Goal: Task Accomplishment & Management: Complete application form

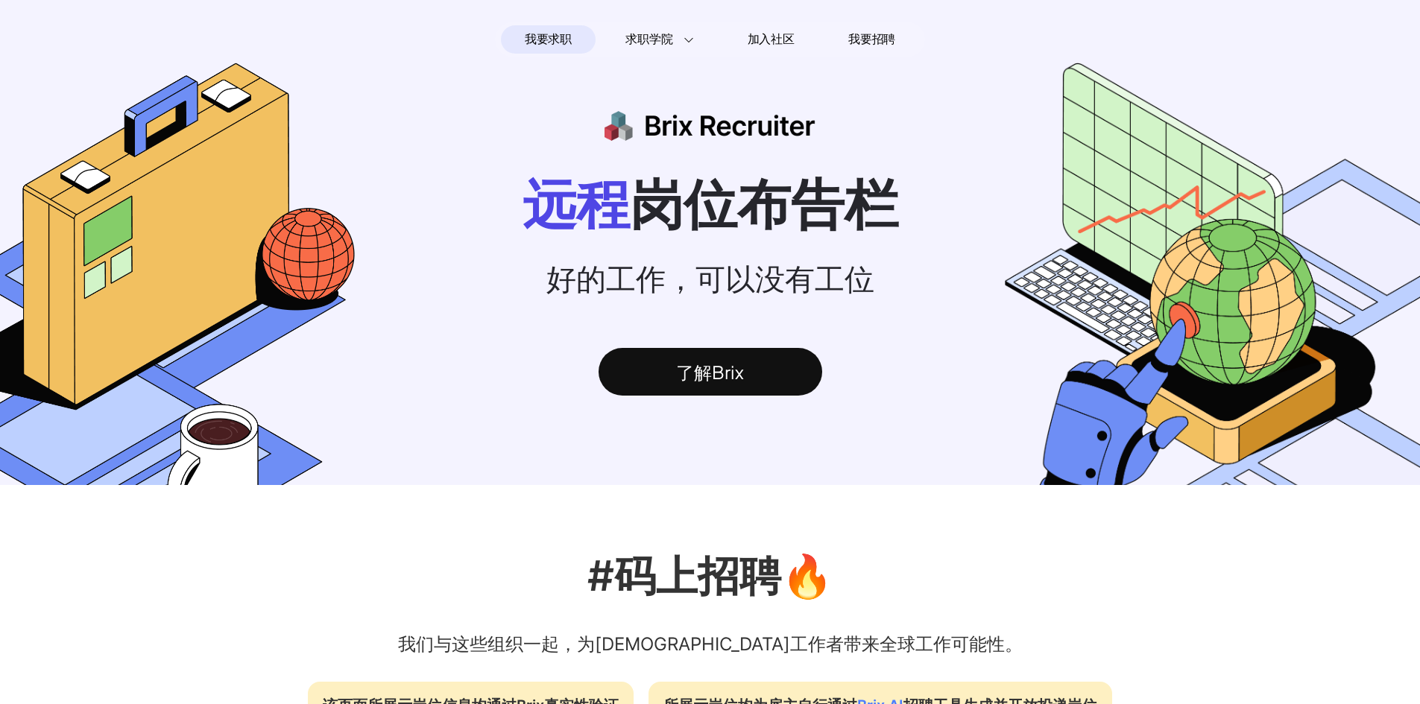
click at [567, 48] on span "我要求职" at bounding box center [548, 40] width 47 height 24
click at [564, 40] on span "我要求职" at bounding box center [548, 40] width 47 height 24
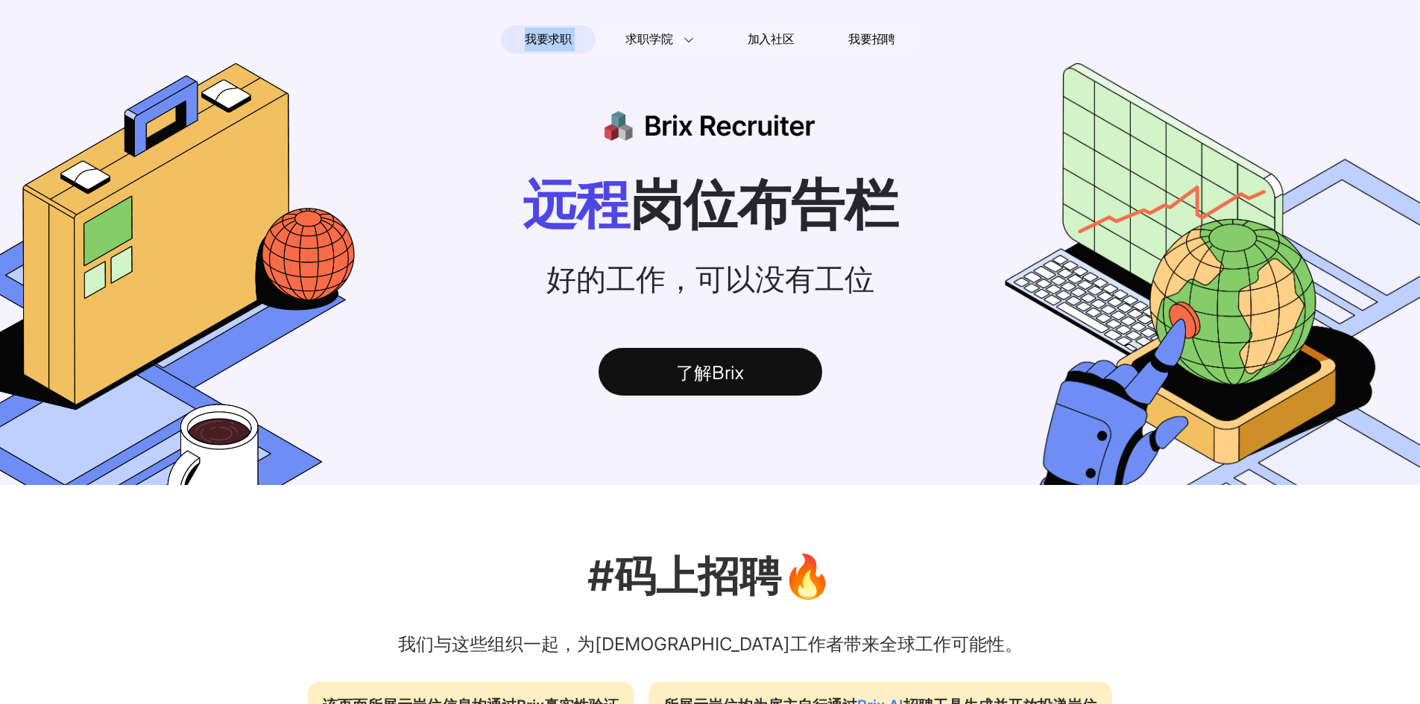
click at [564, 40] on span "我要求职" at bounding box center [548, 40] width 47 height 24
click at [565, 37] on span "我要求职" at bounding box center [548, 40] width 47 height 24
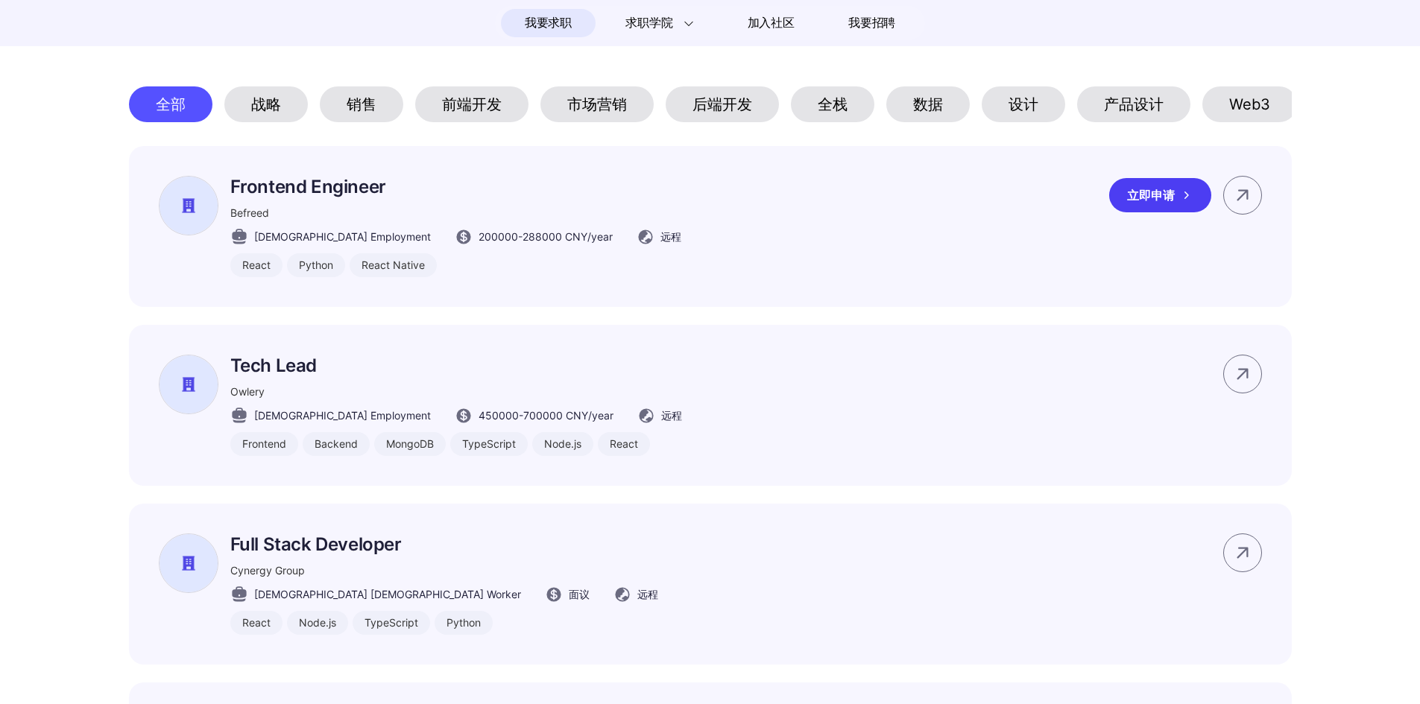
scroll to position [745, 0]
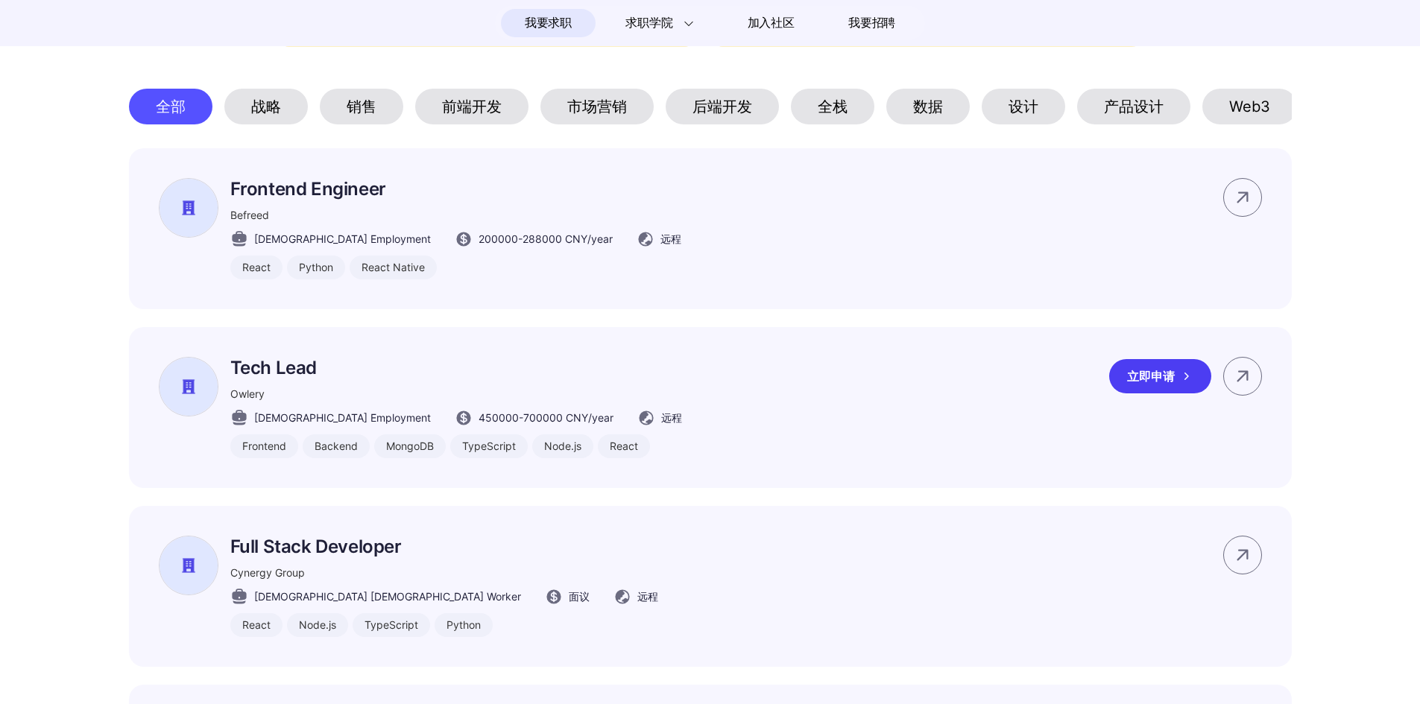
click at [555, 402] on div "Owlery" at bounding box center [456, 394] width 452 height 16
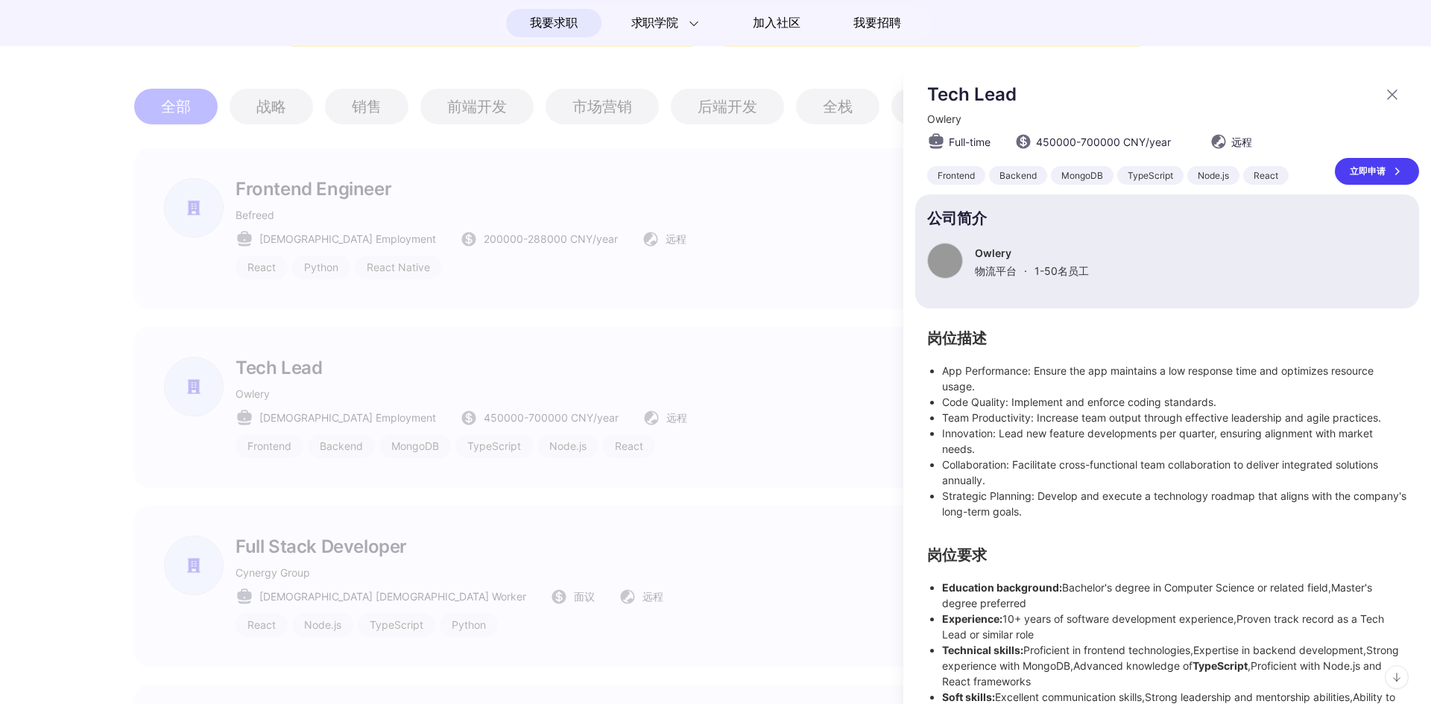
scroll to position [48, 0]
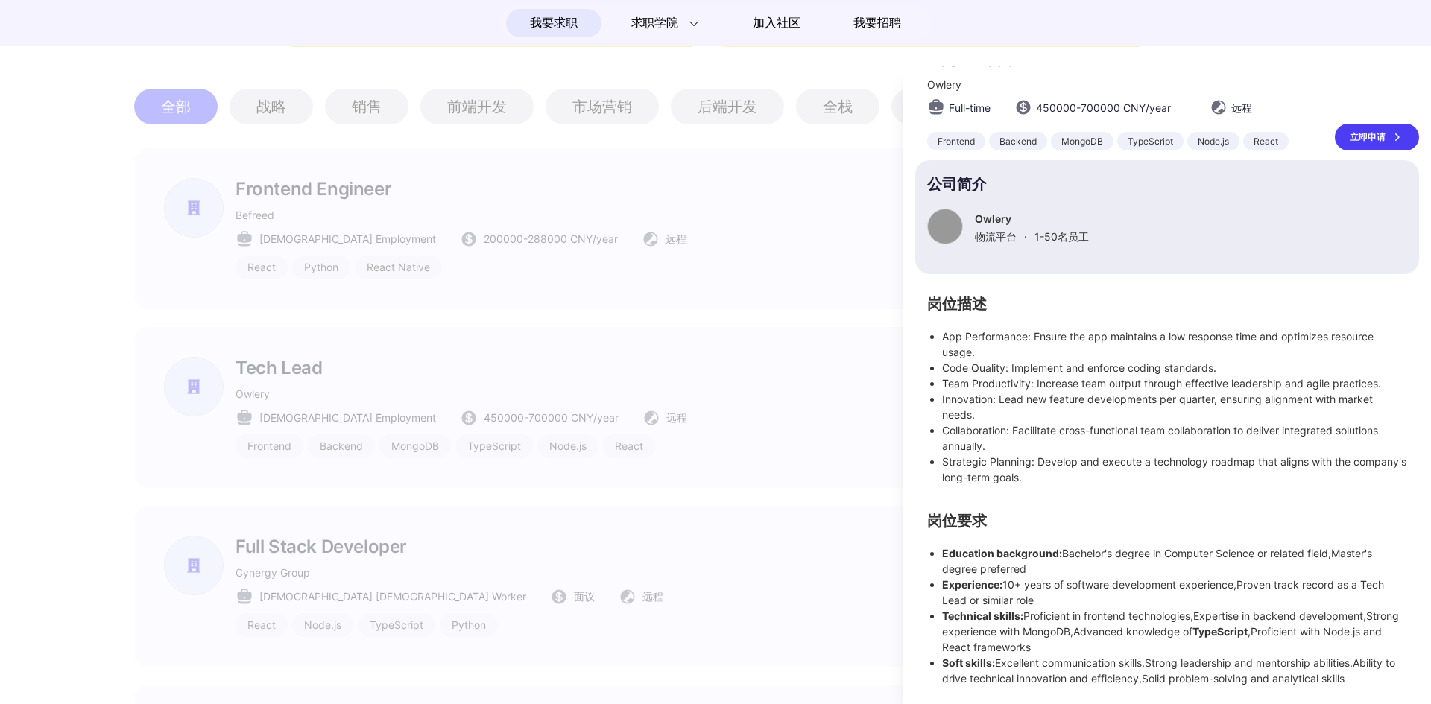
click at [725, 380] on div at bounding box center [715, 385] width 1431 height 639
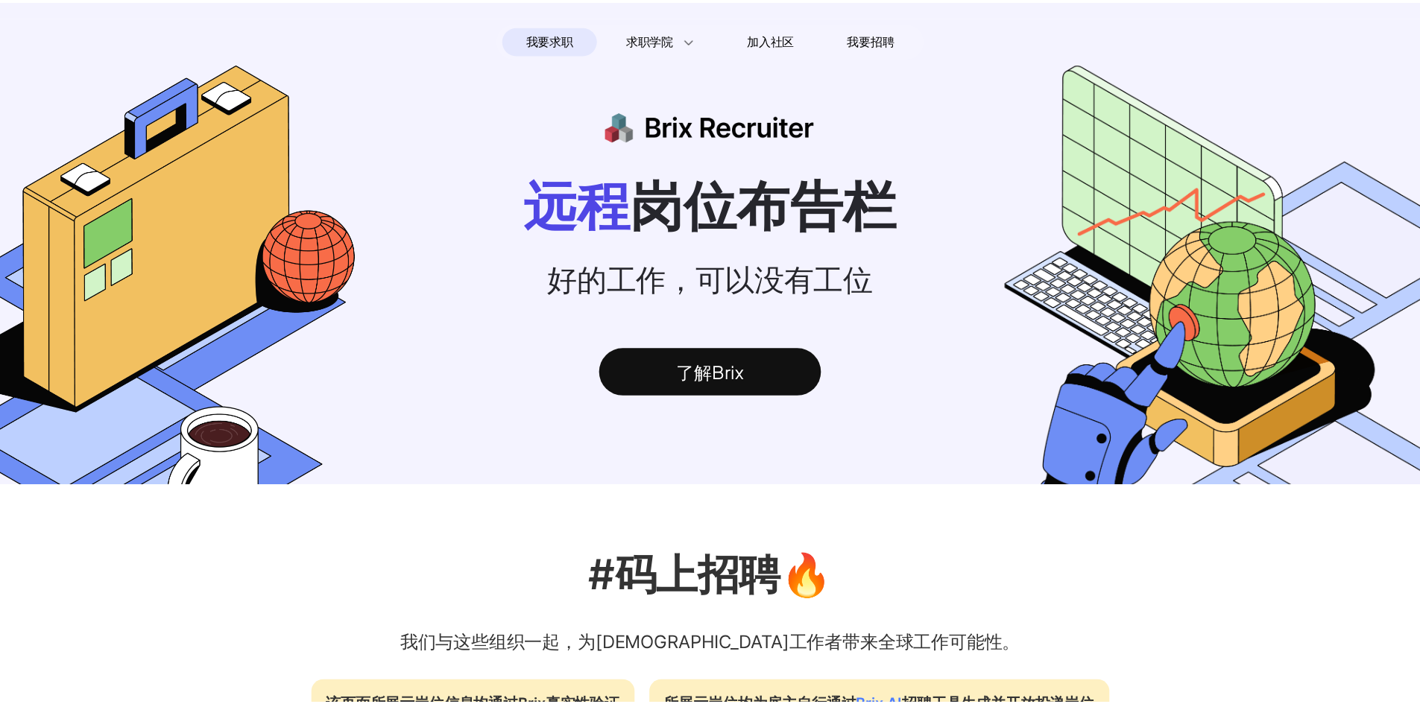
scroll to position [18, 0]
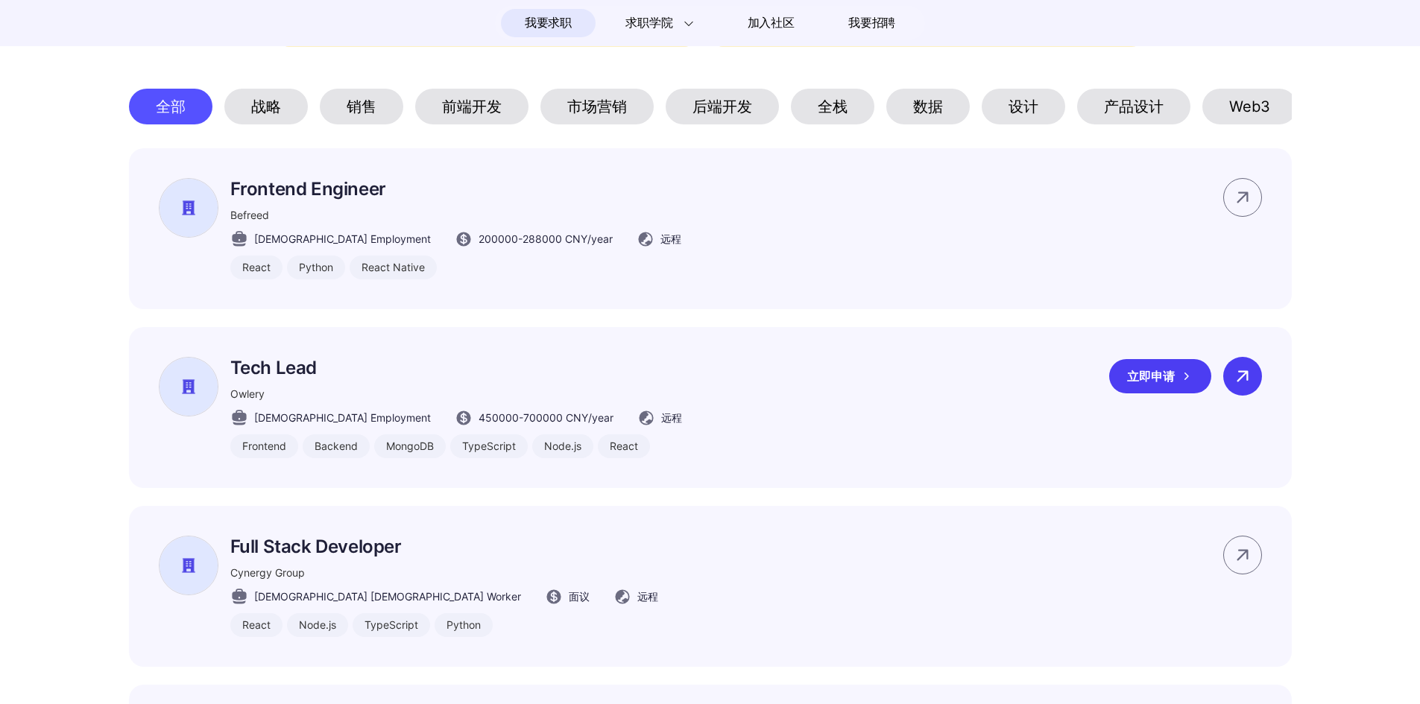
click at [1246, 388] on icon at bounding box center [1243, 376] width 22 height 22
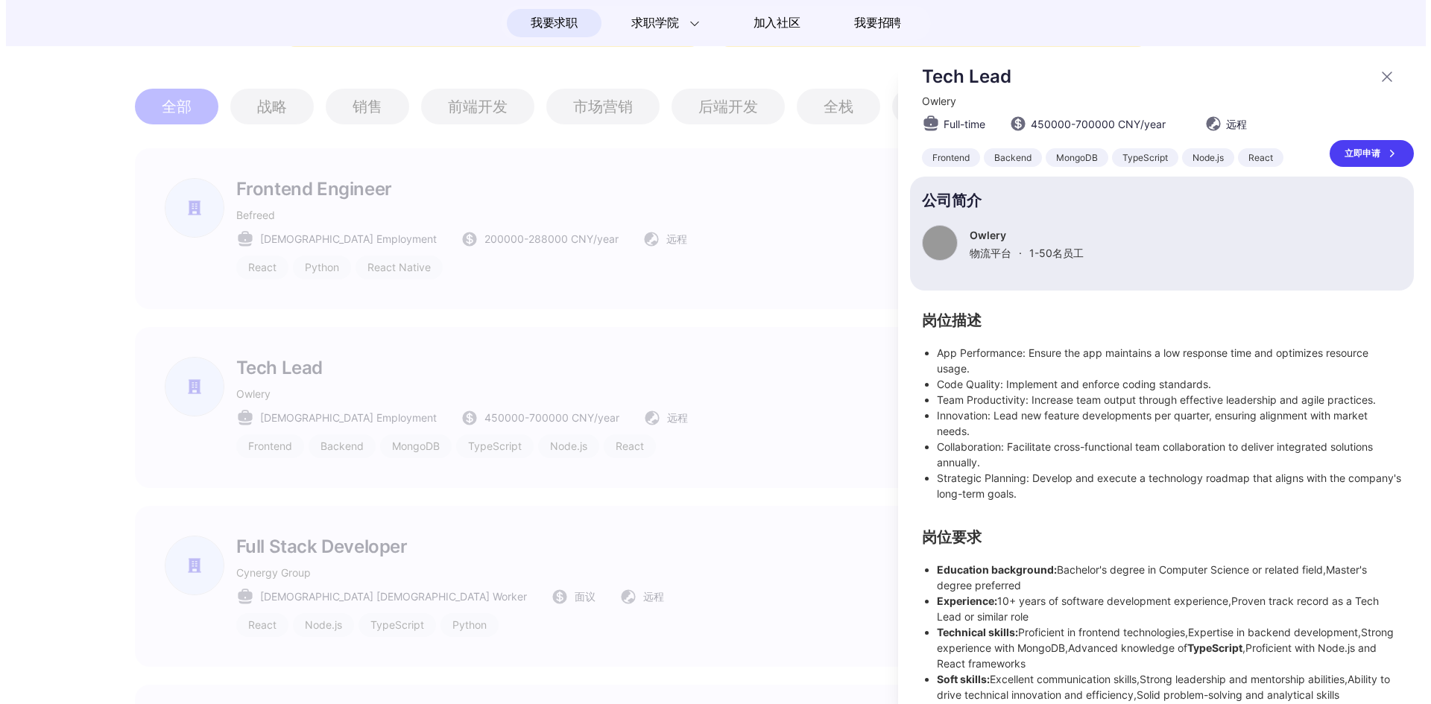
scroll to position [0, 0]
click at [1356, 167] on div "立即申请" at bounding box center [1377, 153] width 84 height 27
click at [751, 256] on div at bounding box center [715, 385] width 1431 height 639
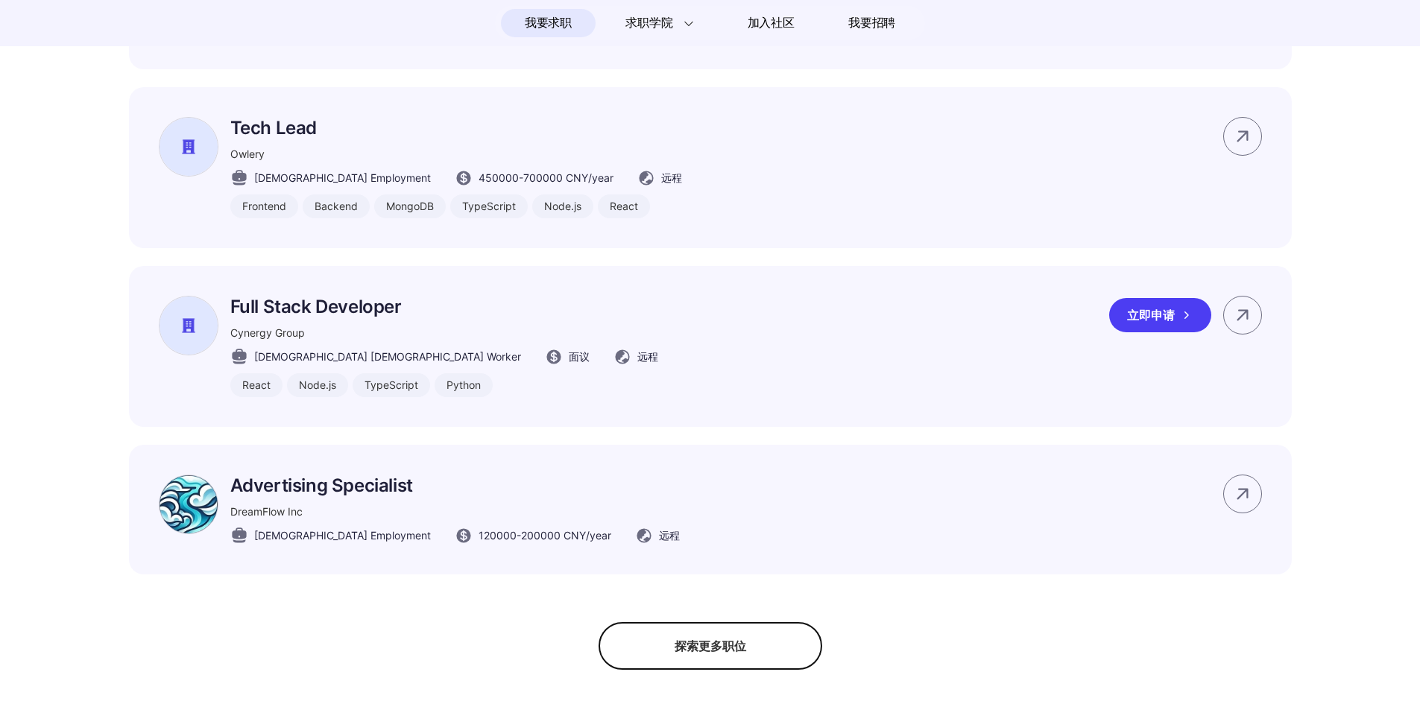
scroll to position [994, 0]
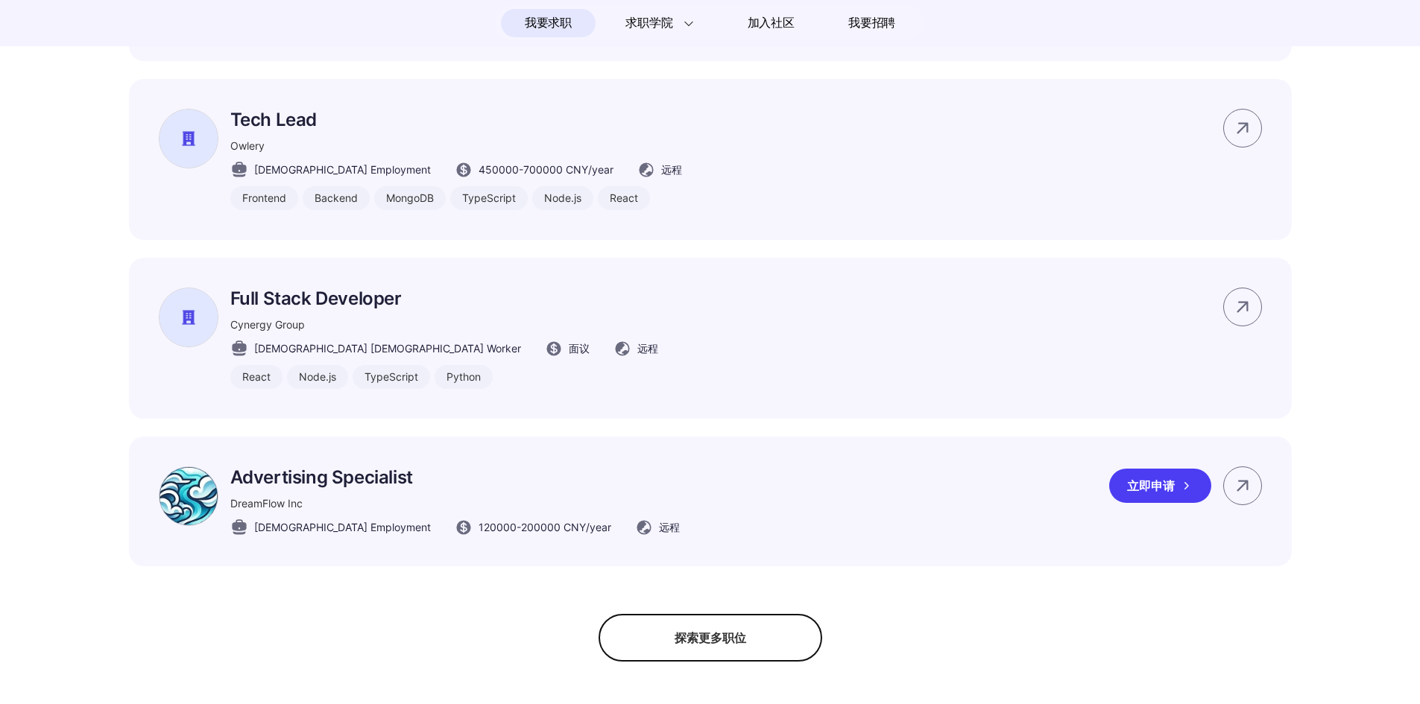
click at [1132, 503] on div "立即申请" at bounding box center [1160, 486] width 102 height 34
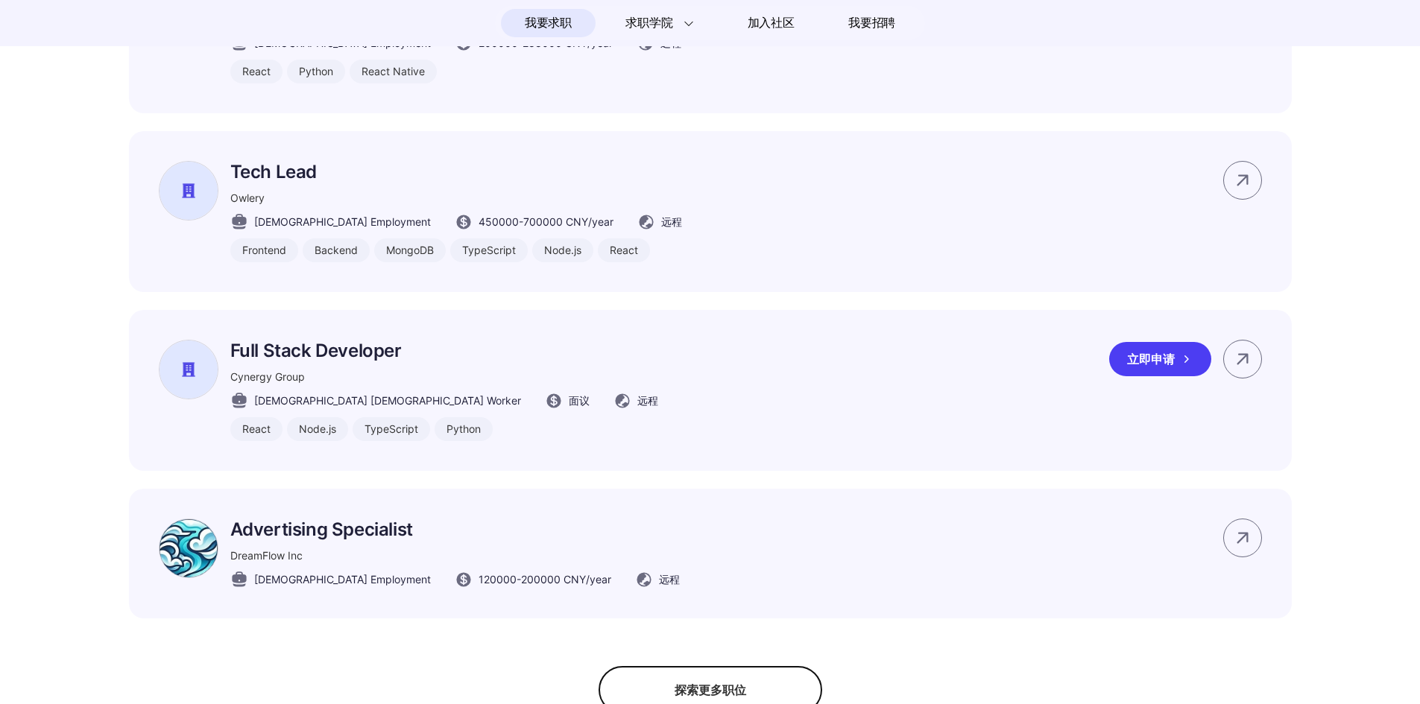
scroll to position [845, 0]
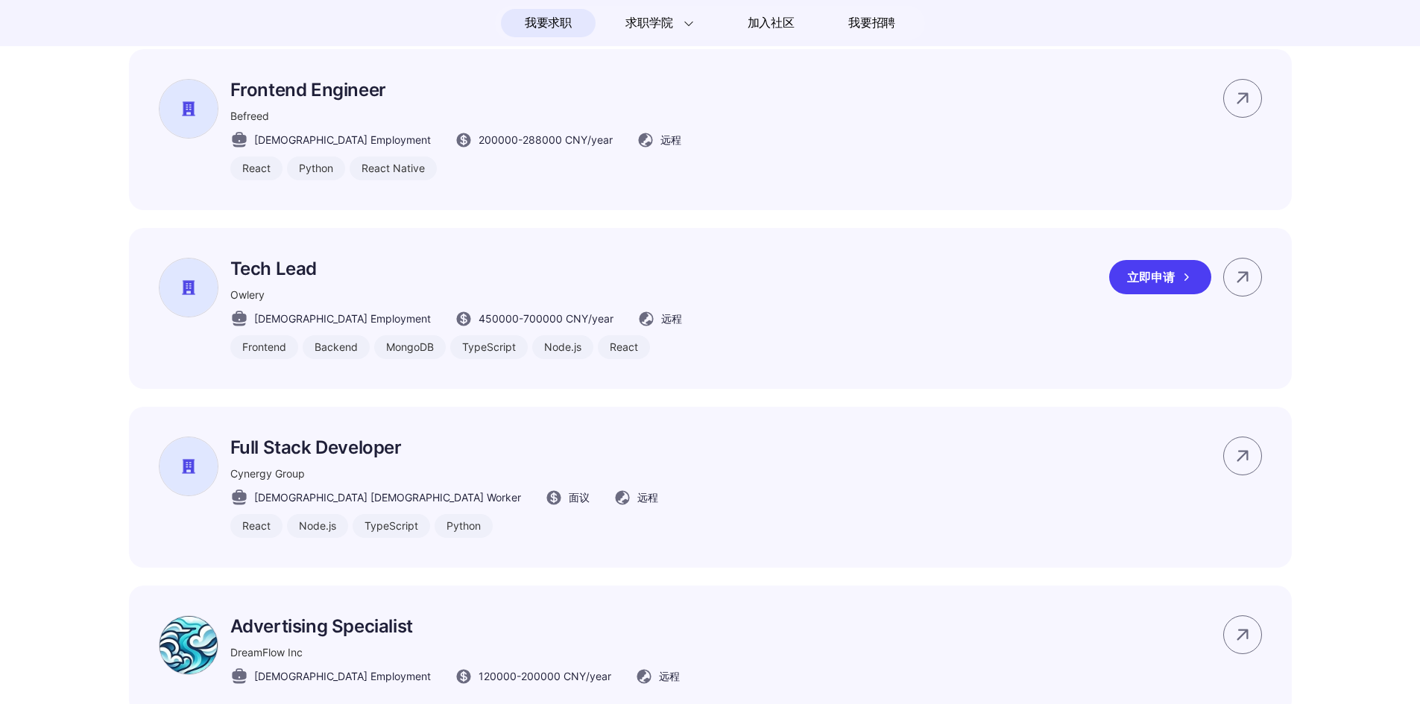
click at [1167, 294] on div "立即申请" at bounding box center [1160, 277] width 102 height 34
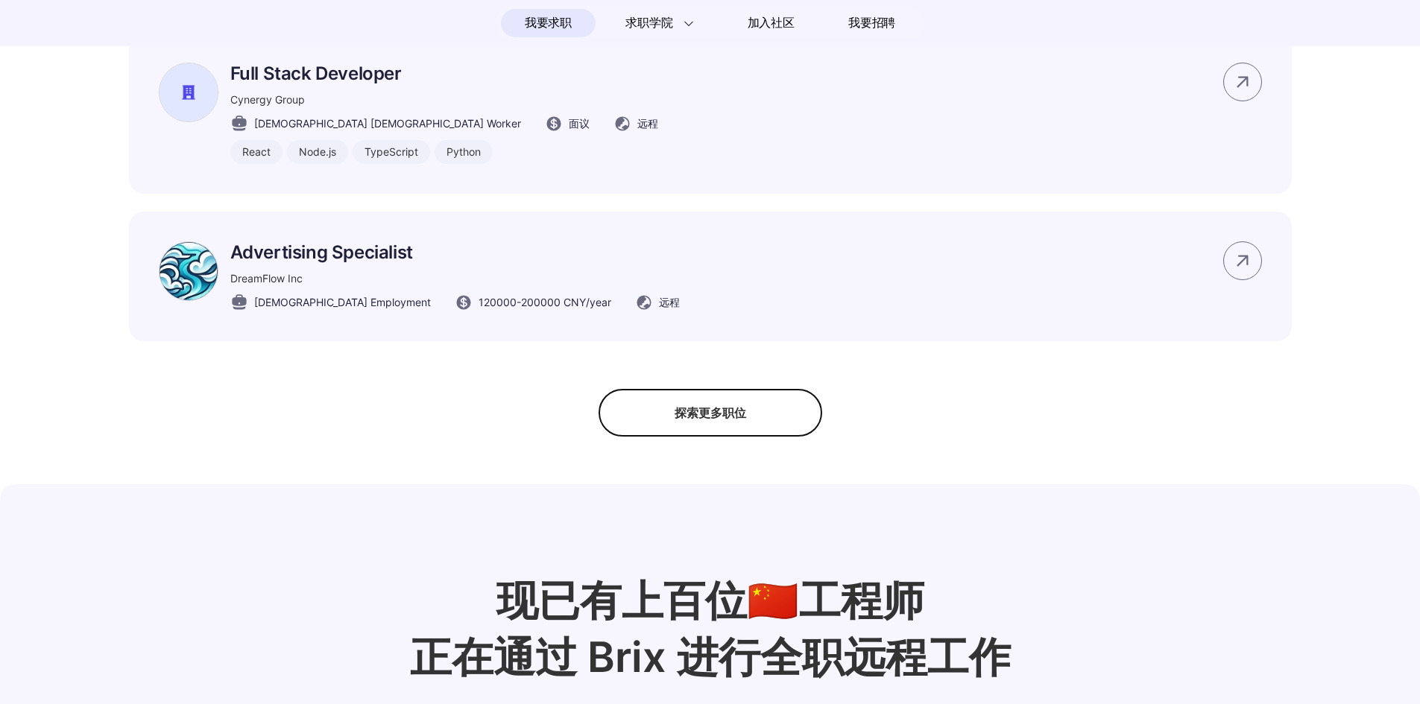
scroll to position [1342, 0]
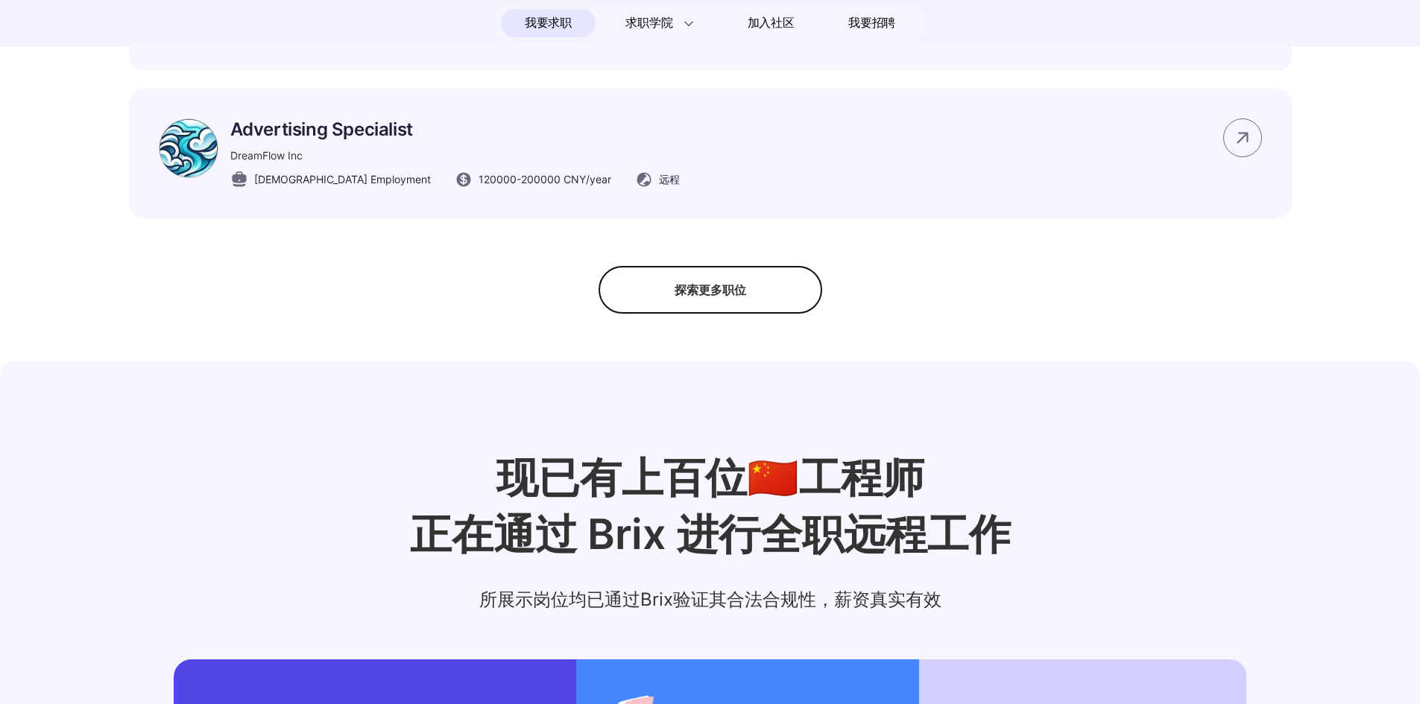
click at [762, 311] on div "探索更多职位" at bounding box center [711, 290] width 224 height 48
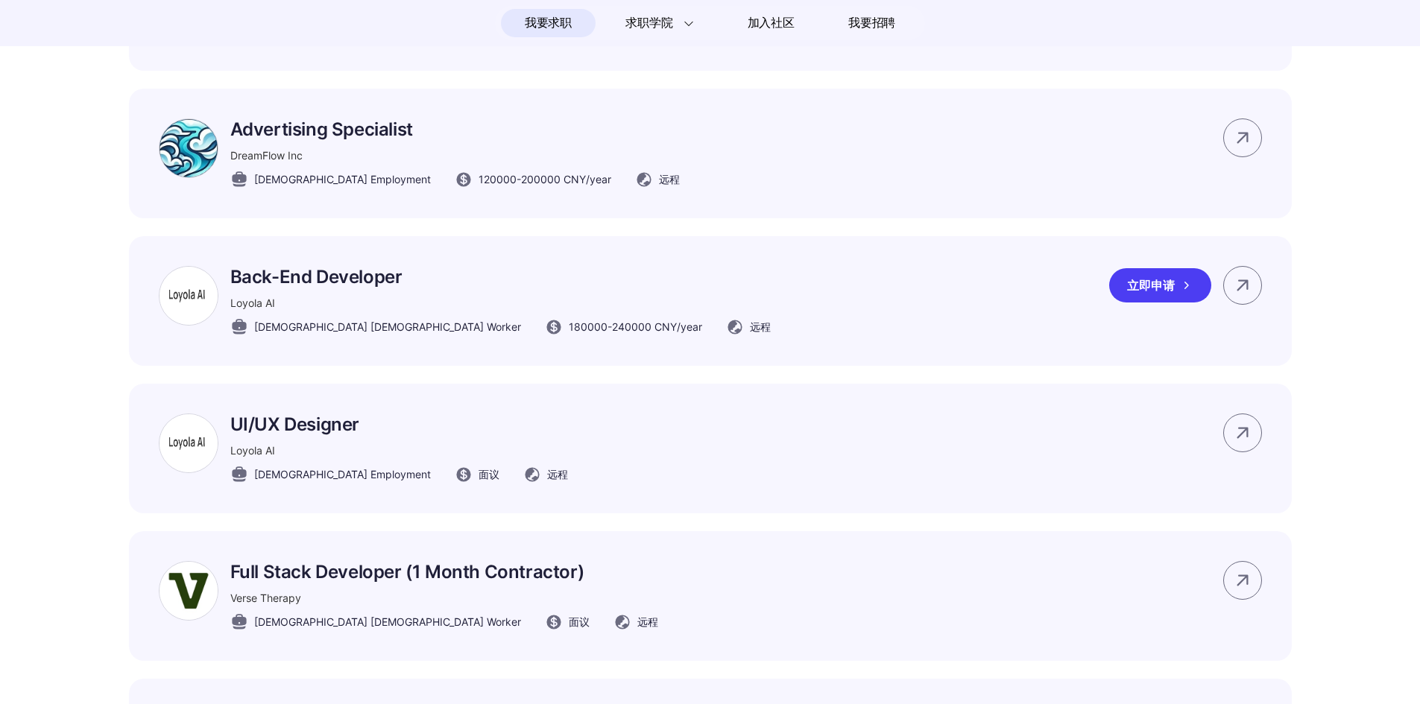
scroll to position [1640, 0]
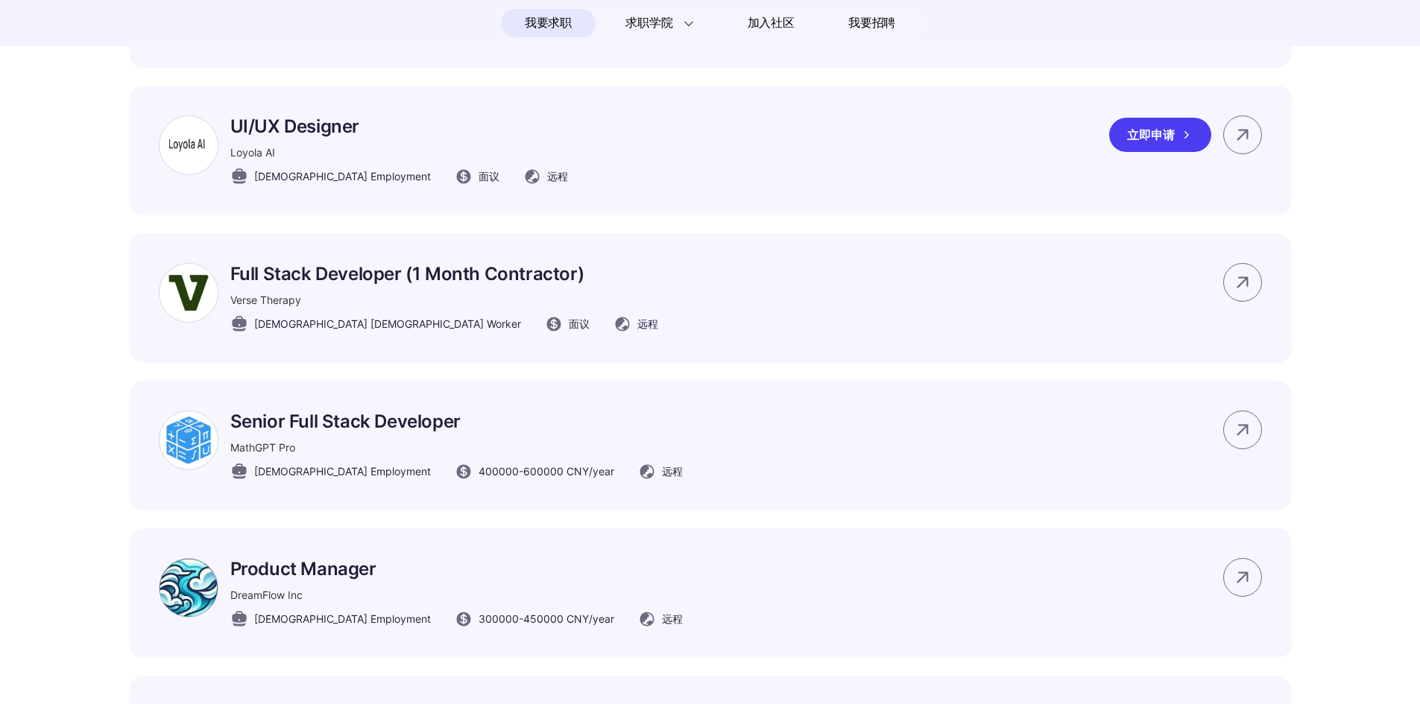
click at [618, 150] on div "UI/UX Designer Loyola AI Full-time Employment 面议 远程 立即申请" at bounding box center [710, 151] width 1163 height 130
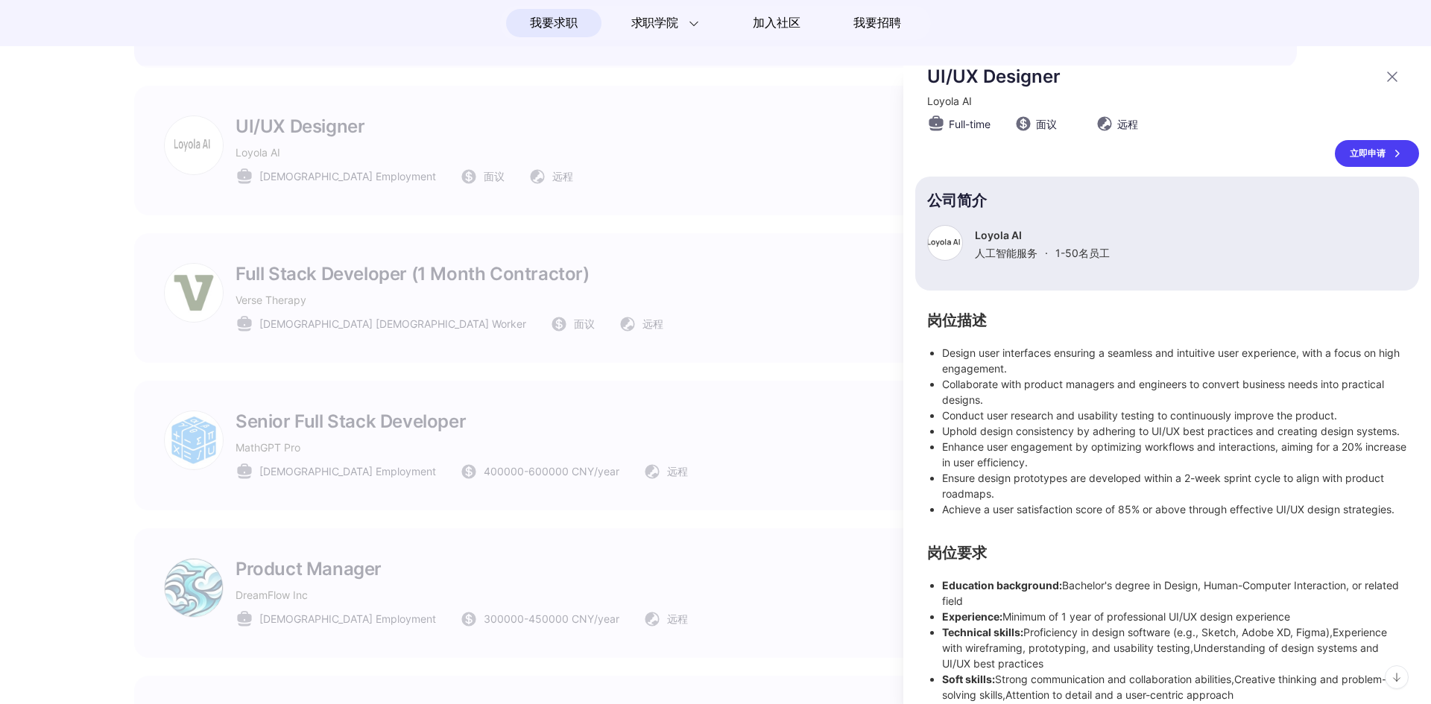
scroll to position [66, 0]
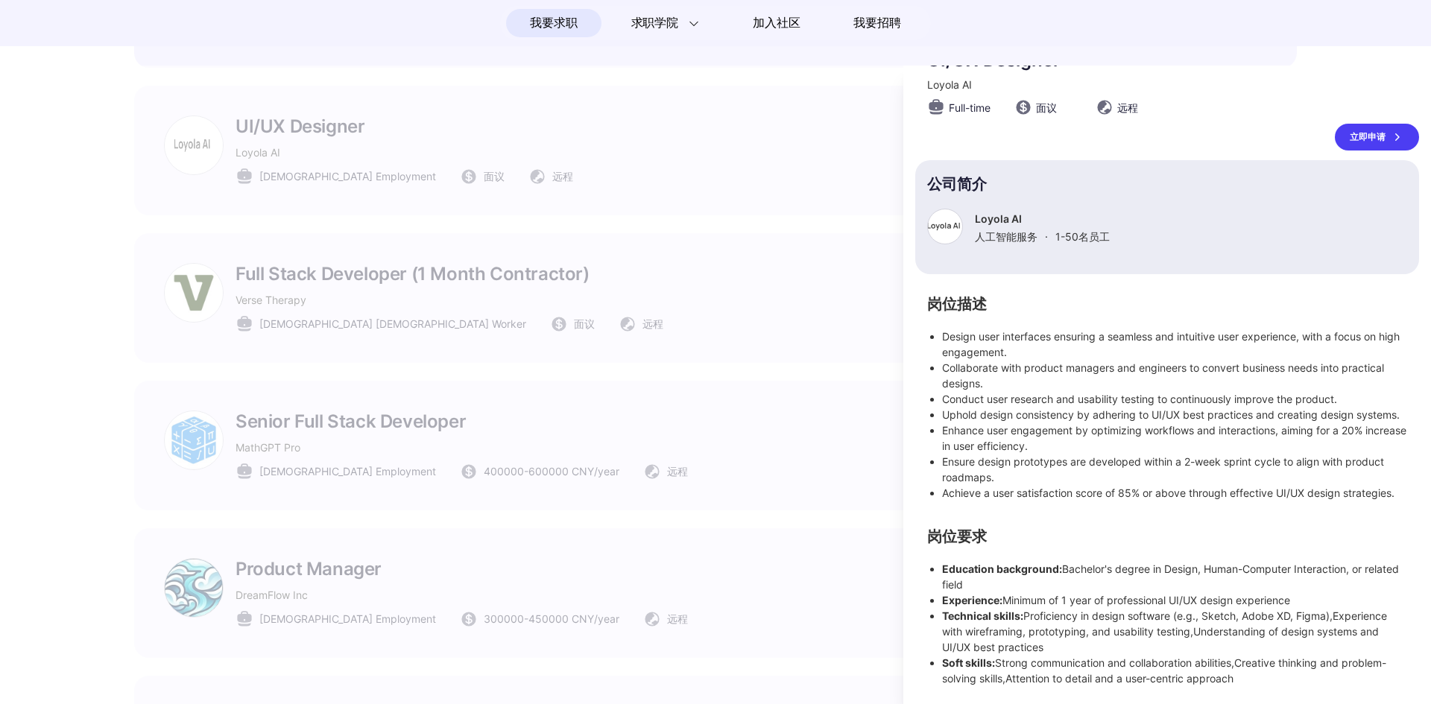
click at [1353, 124] on div "立即申请" at bounding box center [1377, 137] width 84 height 27
click at [648, 202] on div at bounding box center [715, 385] width 1431 height 639
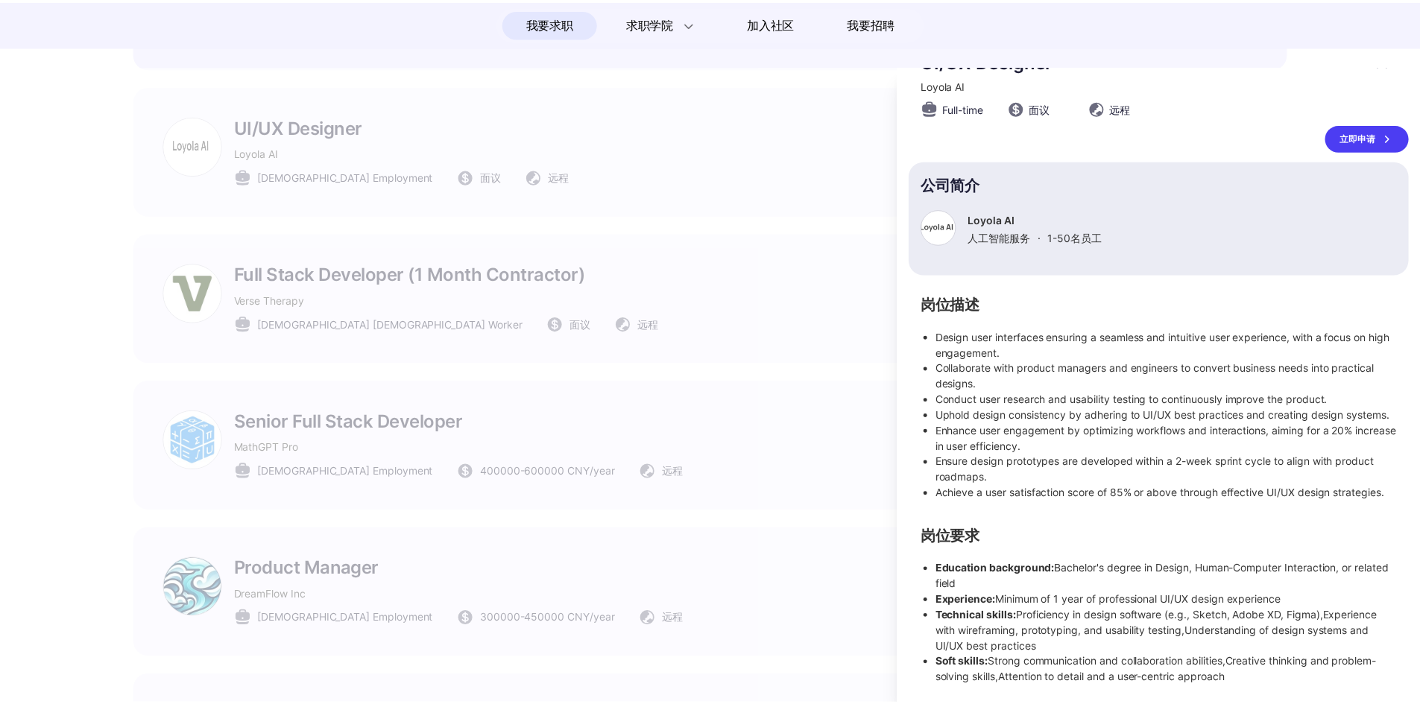
scroll to position [49, 0]
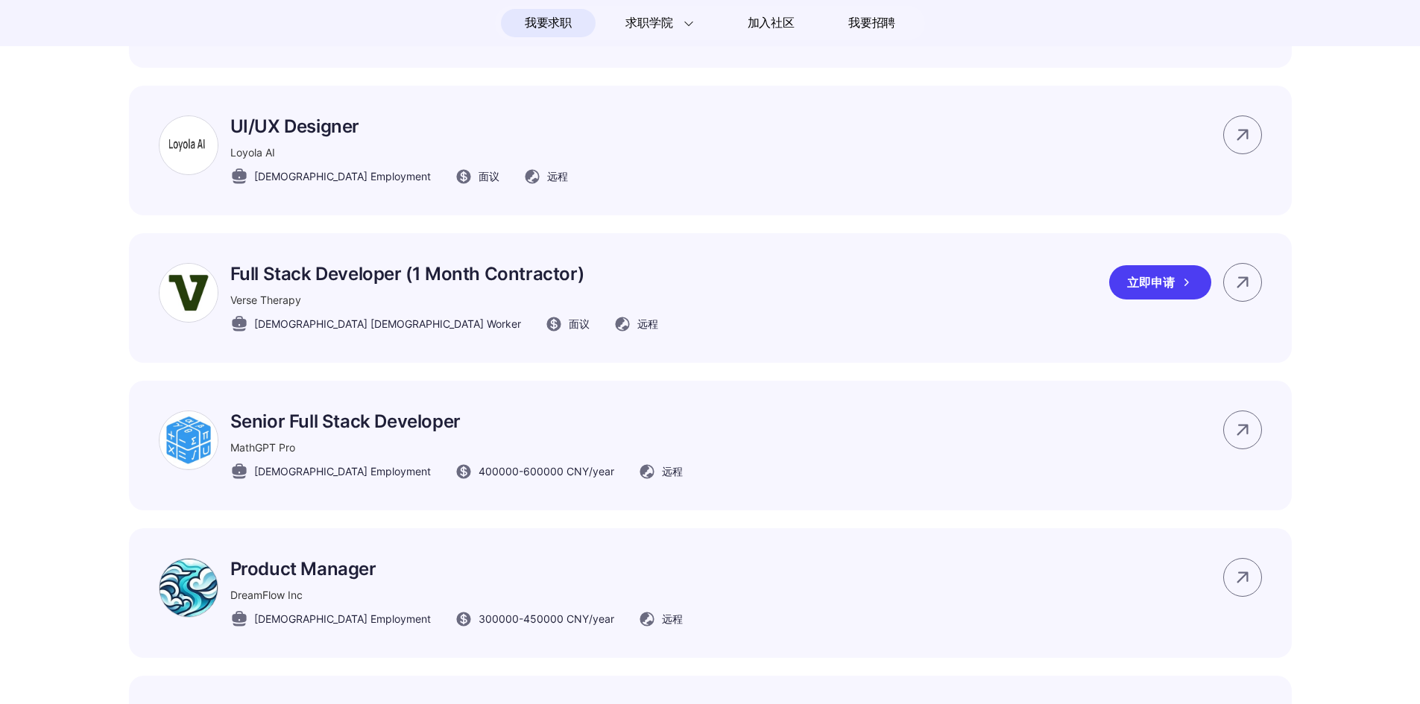
click at [388, 285] on p "Full Stack Developer (1 Month Contractor)" at bounding box center [444, 274] width 428 height 22
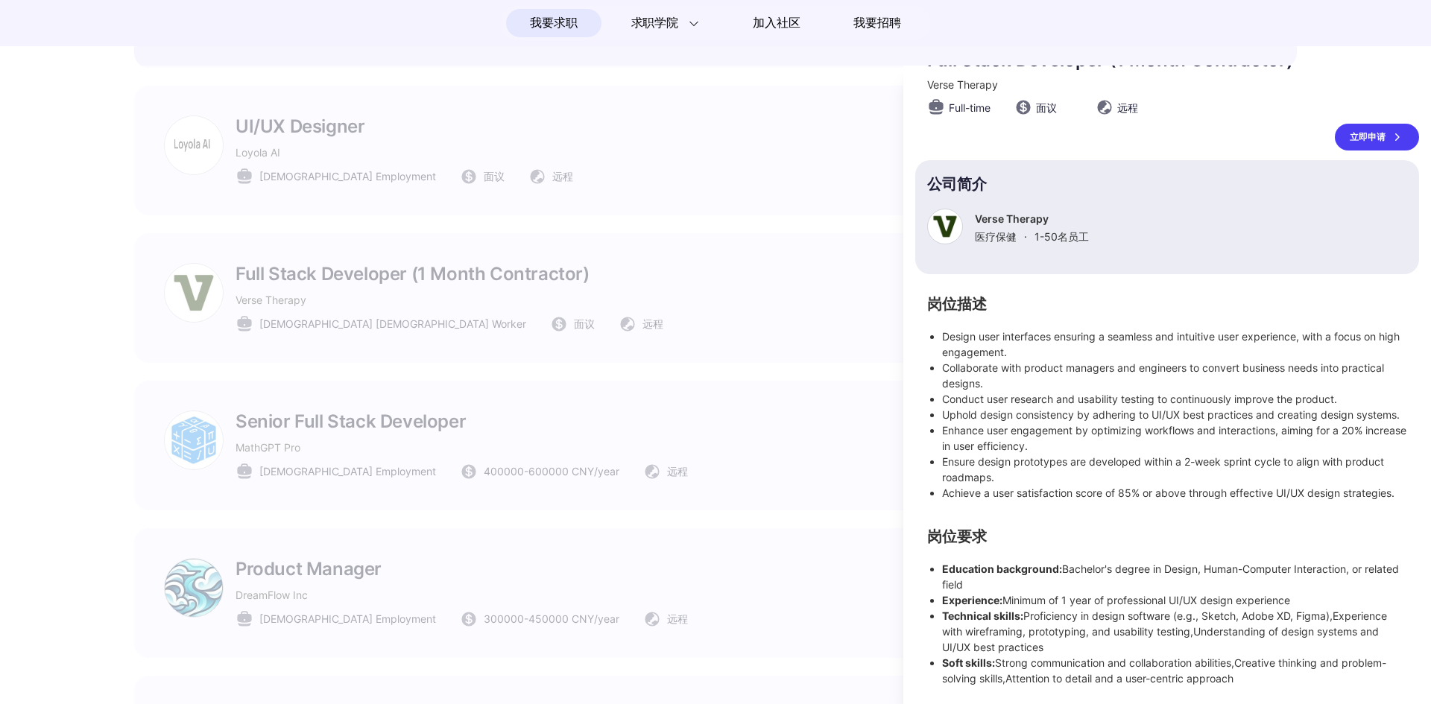
scroll to position [0, 0]
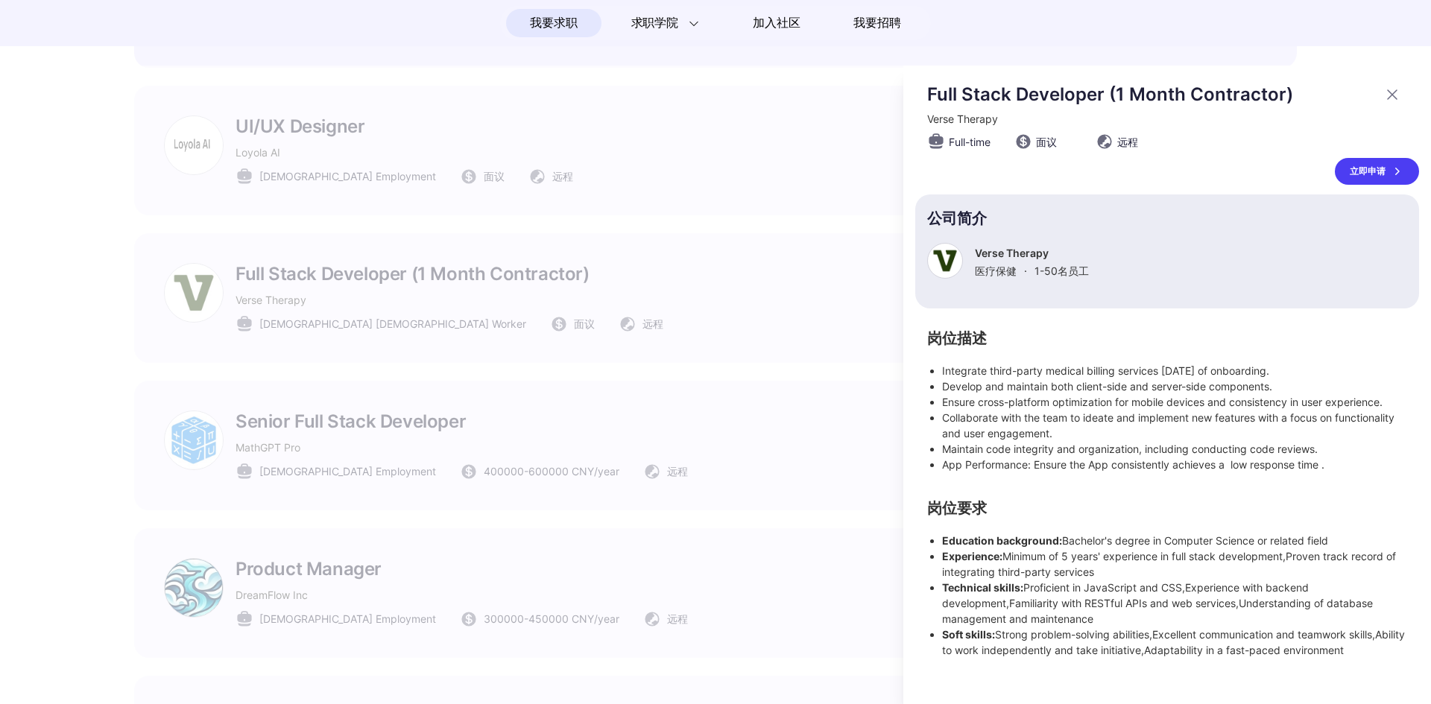
click at [716, 201] on div at bounding box center [715, 385] width 1431 height 639
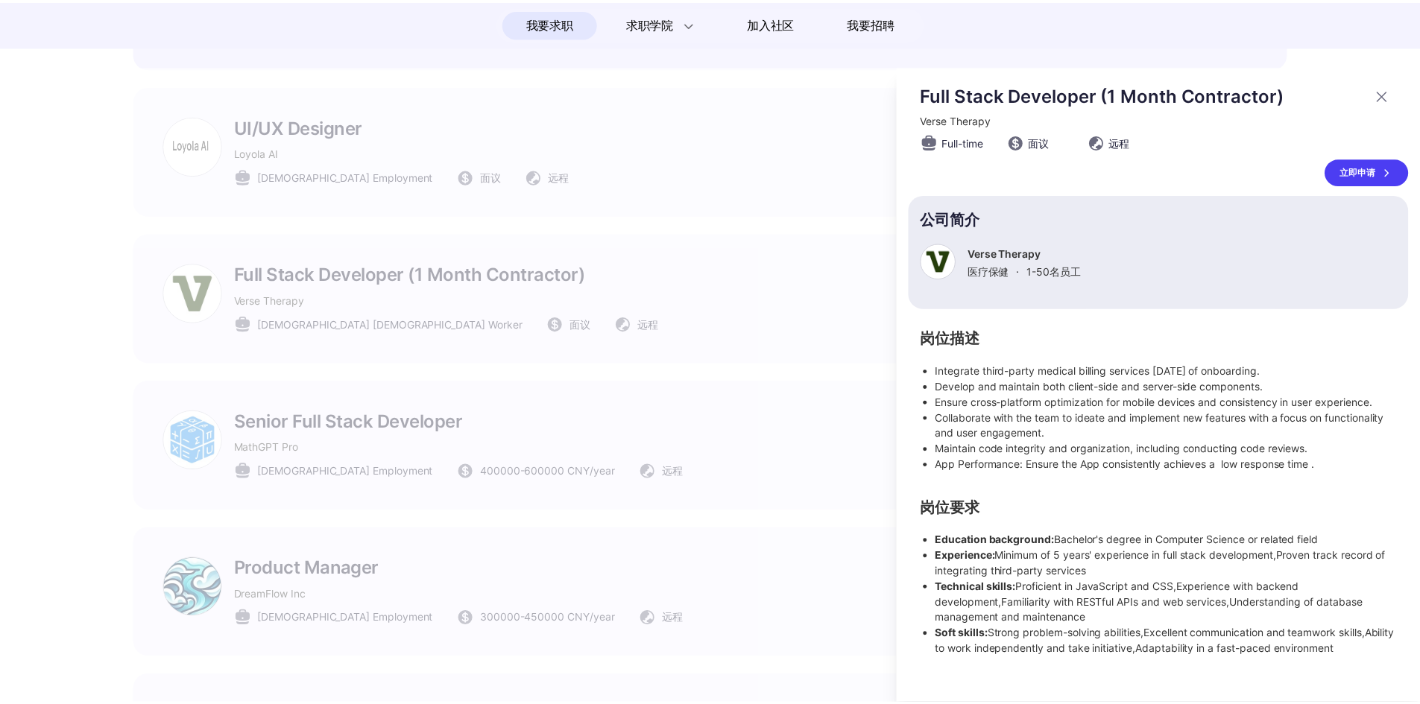
scroll to position [1640, 0]
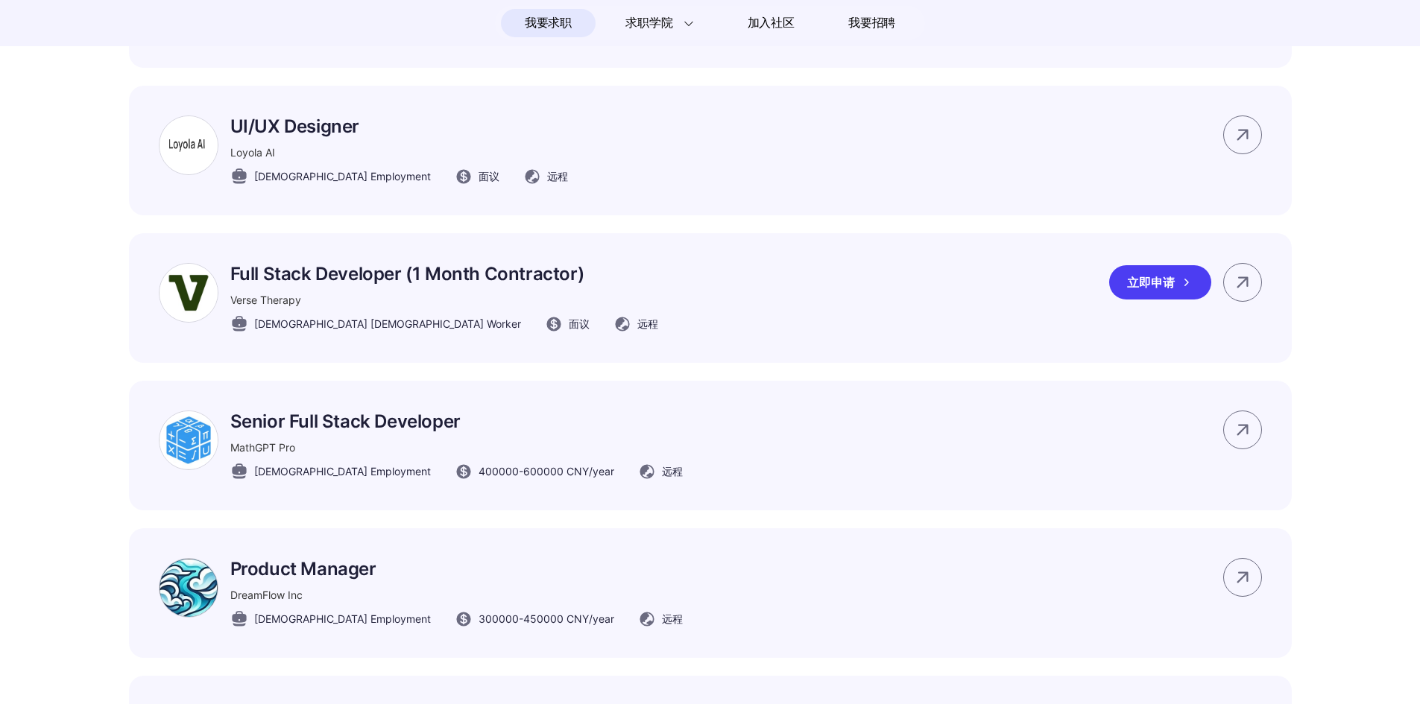
click at [1152, 291] on div "立即申请" at bounding box center [1160, 282] width 102 height 34
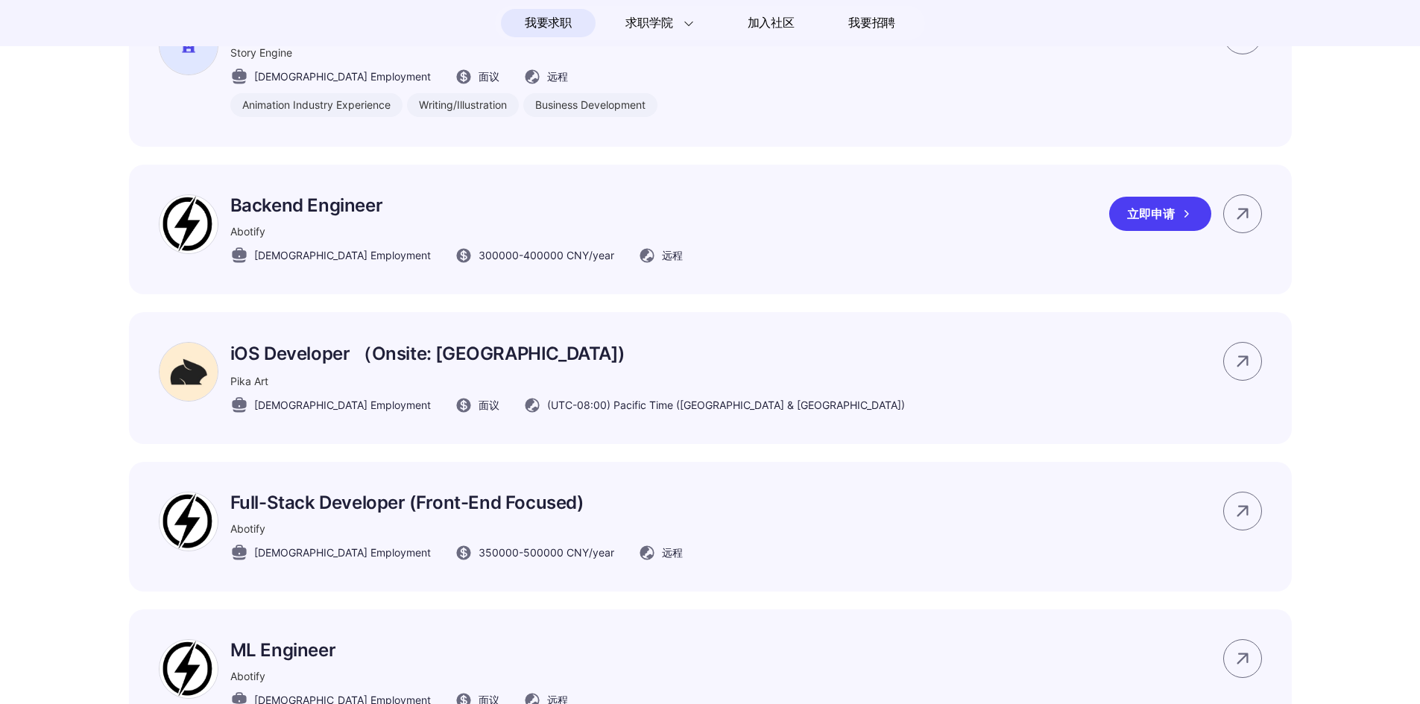
scroll to position [2336, 0]
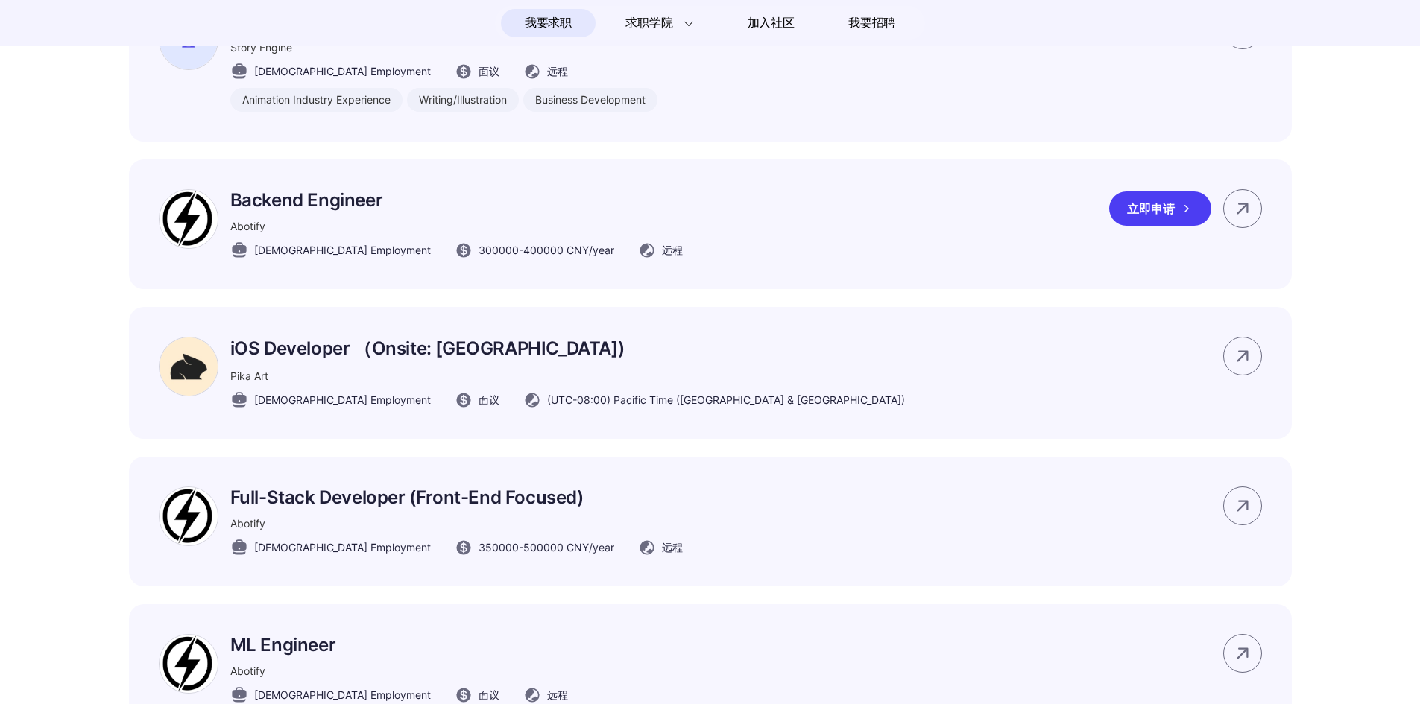
click at [1155, 226] on div "立即申请" at bounding box center [1160, 209] width 102 height 34
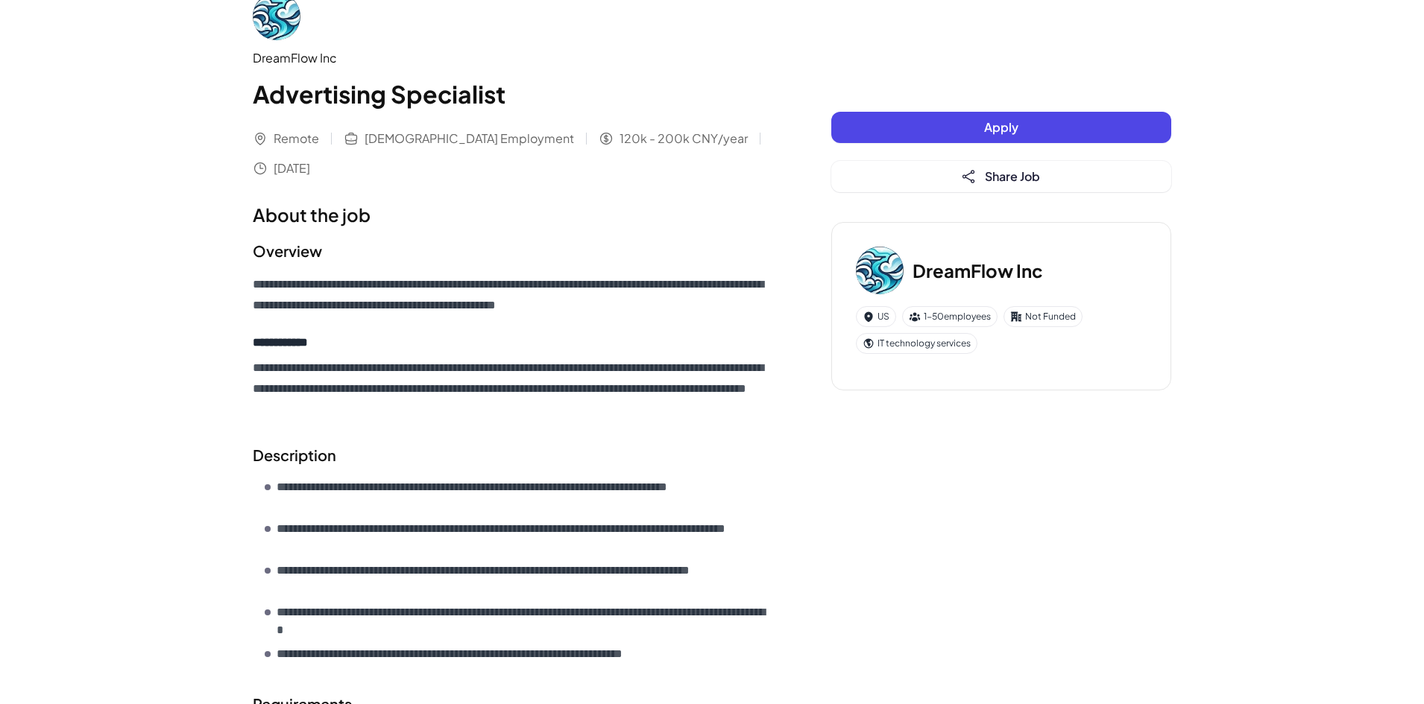
scroll to position [30, 0]
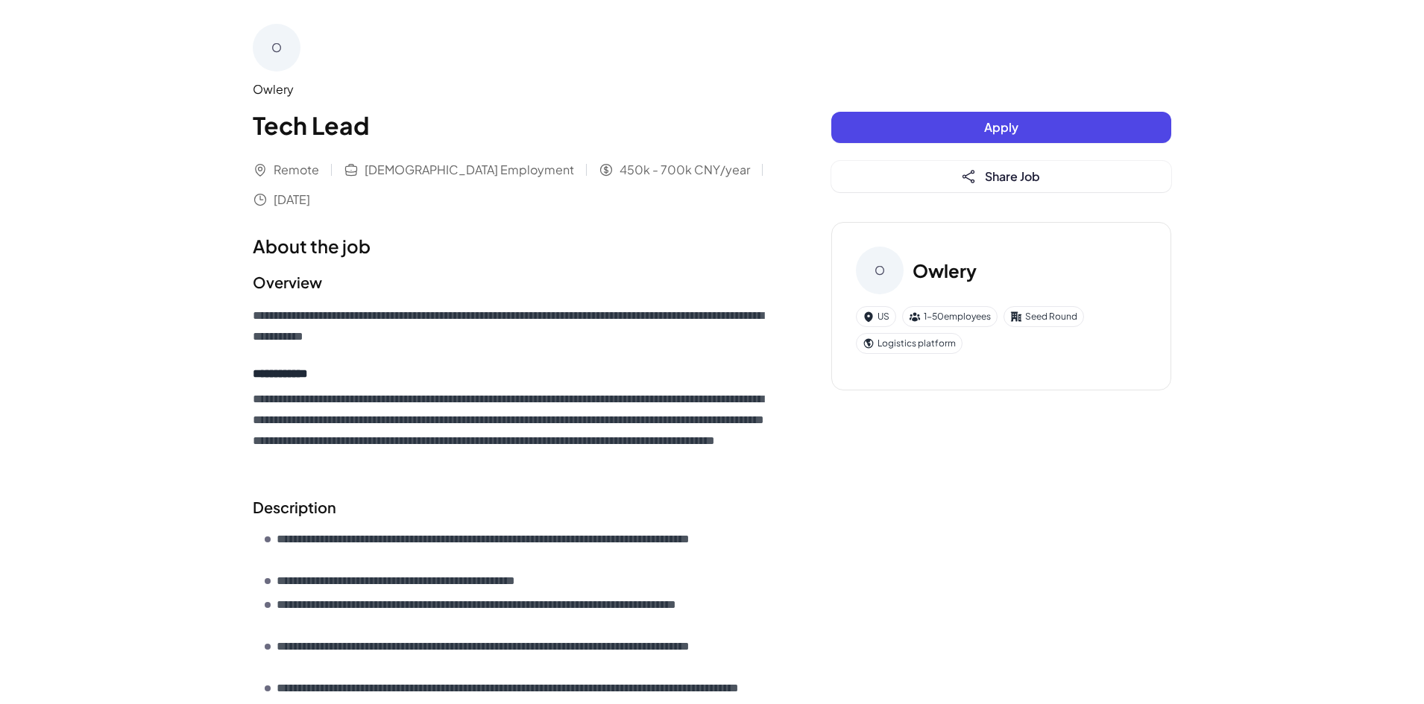
click at [944, 102] on div "**********" at bounding box center [712, 592] width 954 height 1185
click at [973, 129] on button "Apply" at bounding box center [1001, 127] width 340 height 31
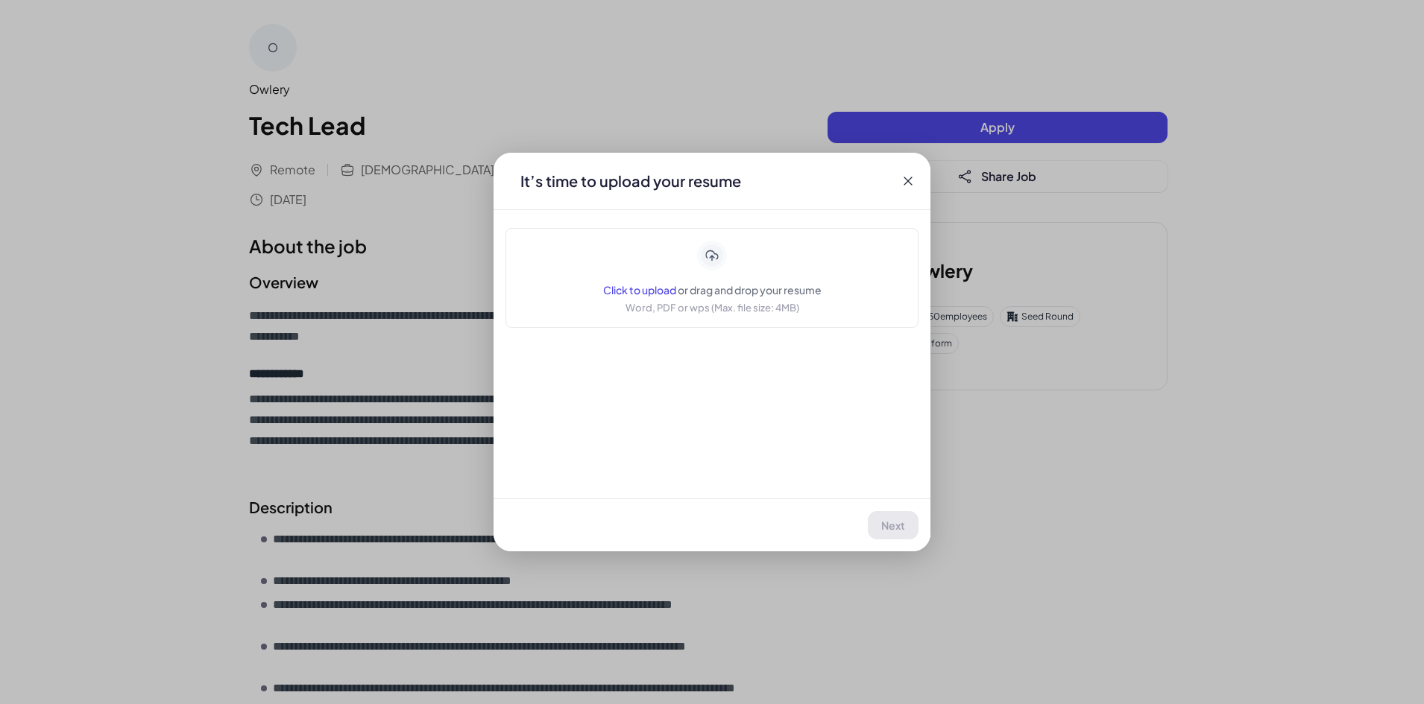
click at [719, 78] on div "Application Owlery | Tech Lead It’s time to upload your resume Click to upload …" at bounding box center [712, 352] width 1424 height 704
click at [916, 177] on div "It’s time to upload your resume" at bounding box center [712, 181] width 437 height 57
click at [898, 181] on div "It’s time to upload your resume" at bounding box center [712, 181] width 437 height 57
click at [907, 183] on icon at bounding box center [908, 181] width 8 height 8
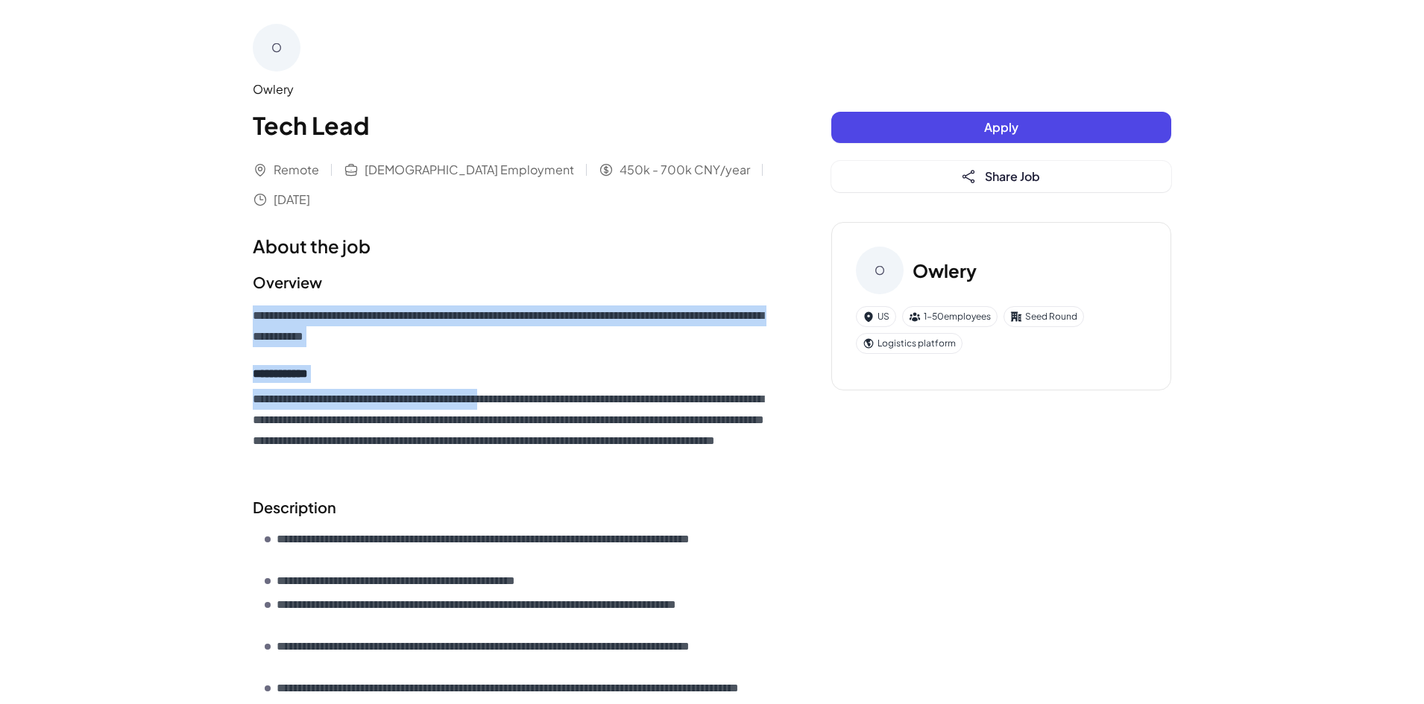
drag, startPoint x: 226, startPoint y: 316, endPoint x: 527, endPoint y: 409, distance: 315.0
click at [527, 409] on div "**********" at bounding box center [712, 626] width 1424 height 1252
click at [576, 379] on h4 "**********" at bounding box center [512, 374] width 519 height 18
click at [275, 295] on section "**********" at bounding box center [512, 371] width 519 height 201
